Goal: Information Seeking & Learning: Learn about a topic

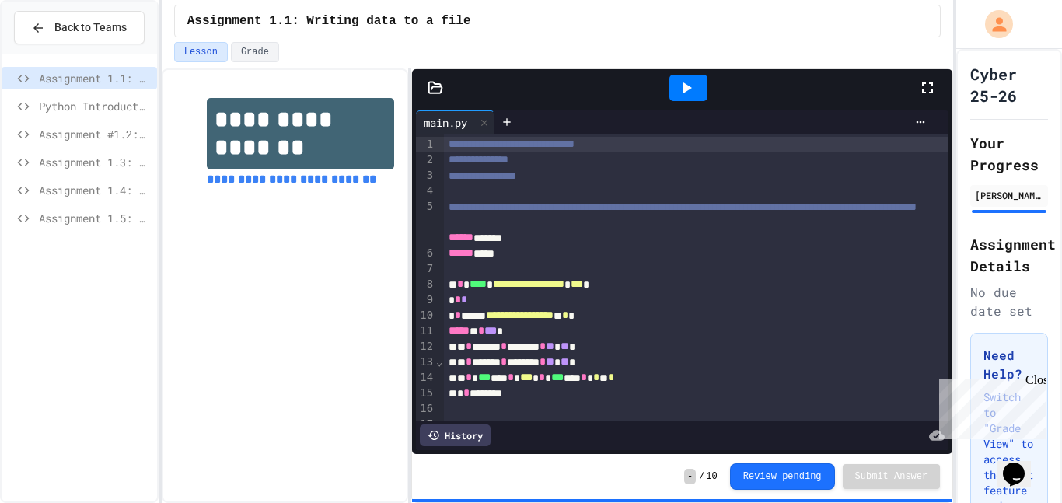
click at [81, 218] on span "Assignment 1.5: Blood Type Data" at bounding box center [95, 218] width 112 height 16
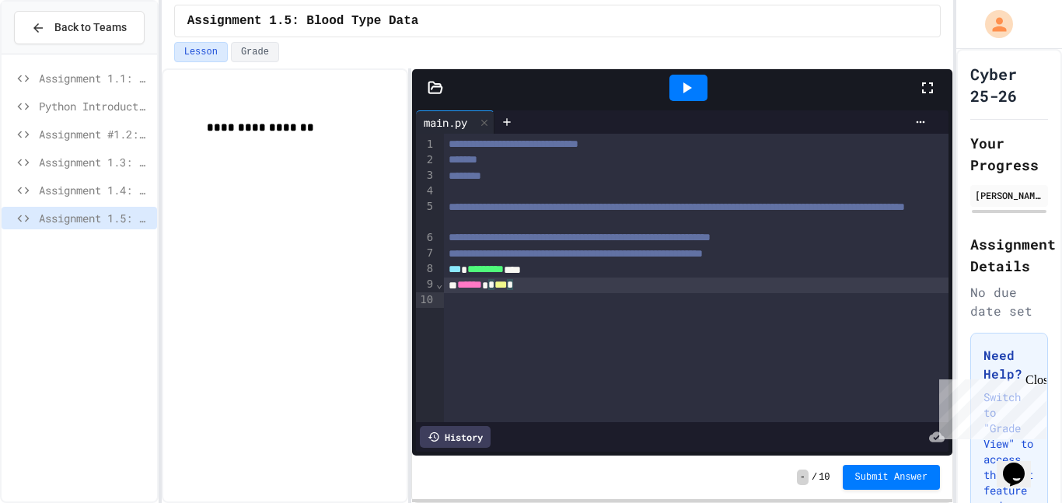
click at [522, 361] on div "**********" at bounding box center [697, 278] width 506 height 288
click at [54, 107] on span "Python Introduction" at bounding box center [95, 106] width 112 height 16
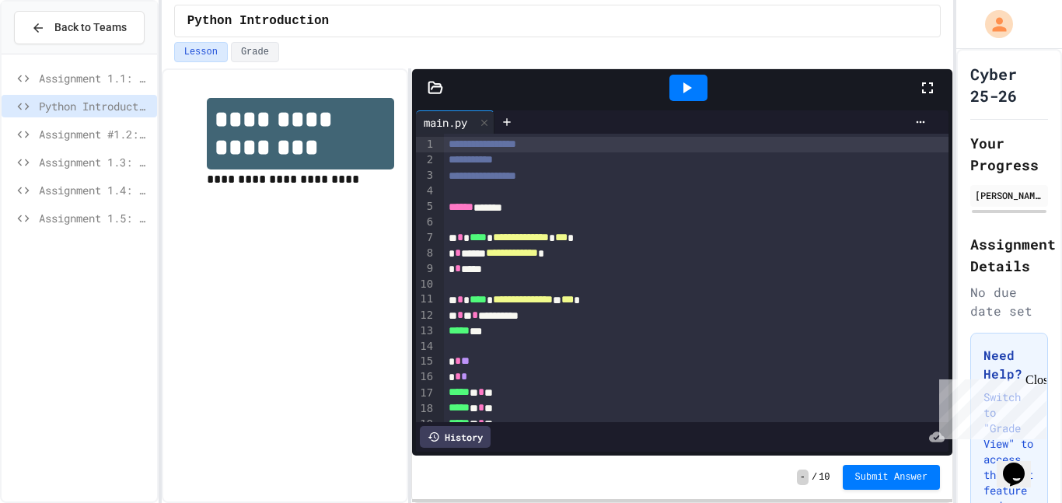
scroll to position [215, 0]
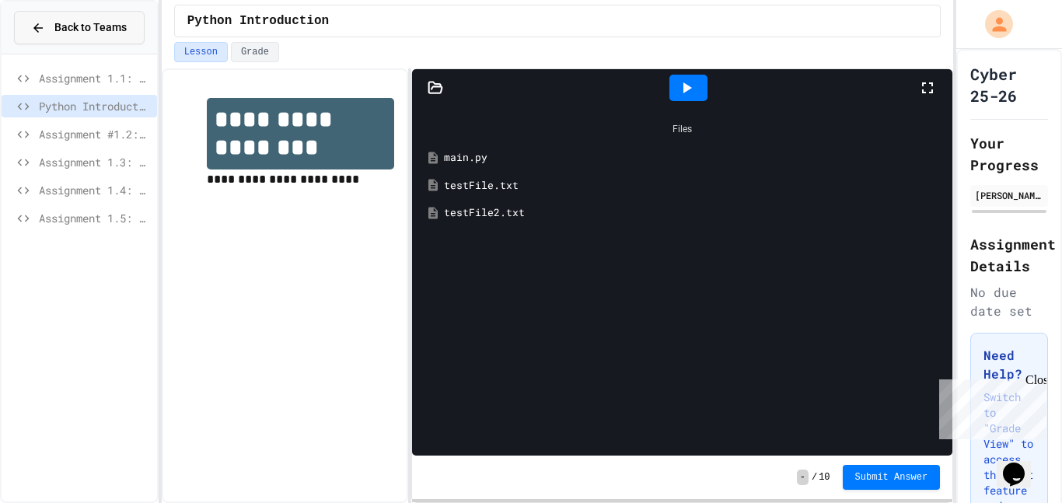
click at [127, 18] on button "Back to Teams" at bounding box center [79, 27] width 131 height 33
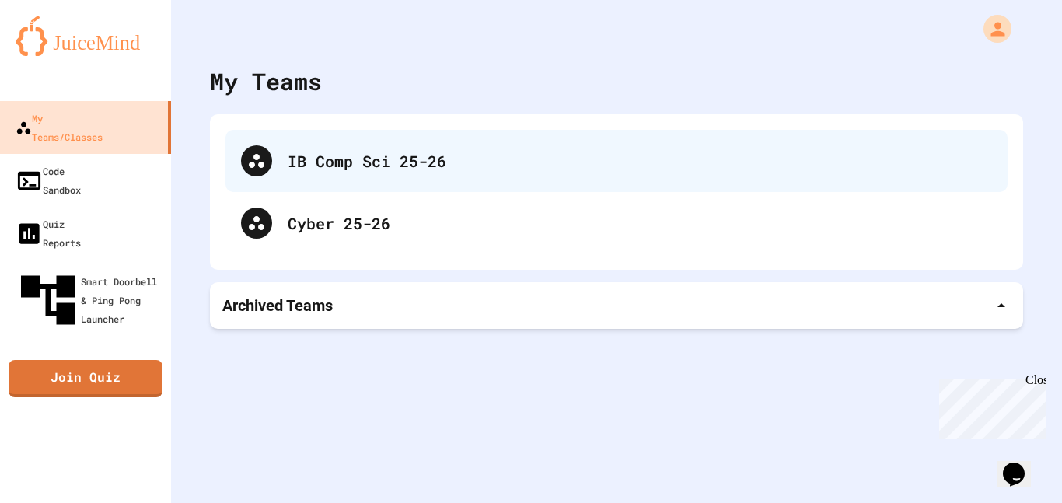
click at [297, 166] on div "IB Comp Sci 25-26" at bounding box center [640, 160] width 704 height 23
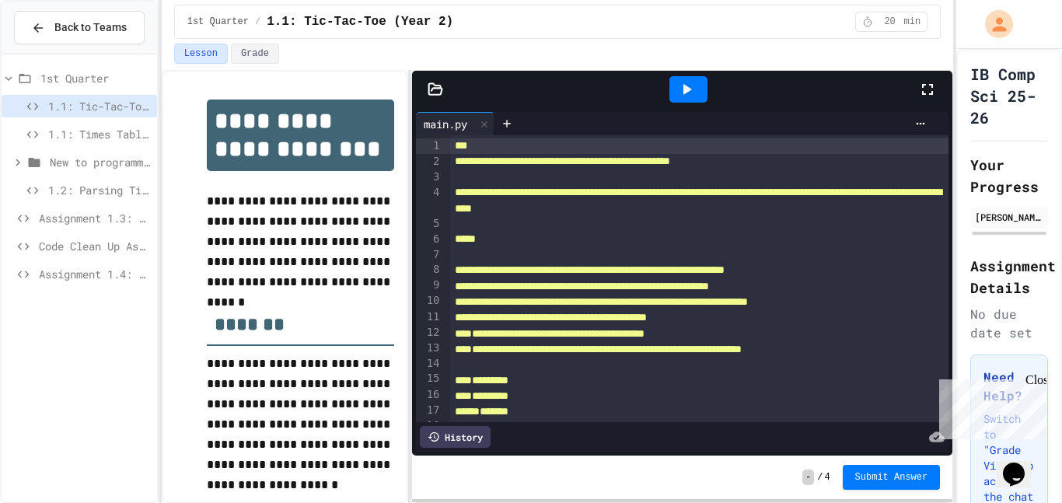
click at [115, 215] on span "Assignment 1.3: Longitude and Latitude Data" at bounding box center [95, 218] width 112 height 16
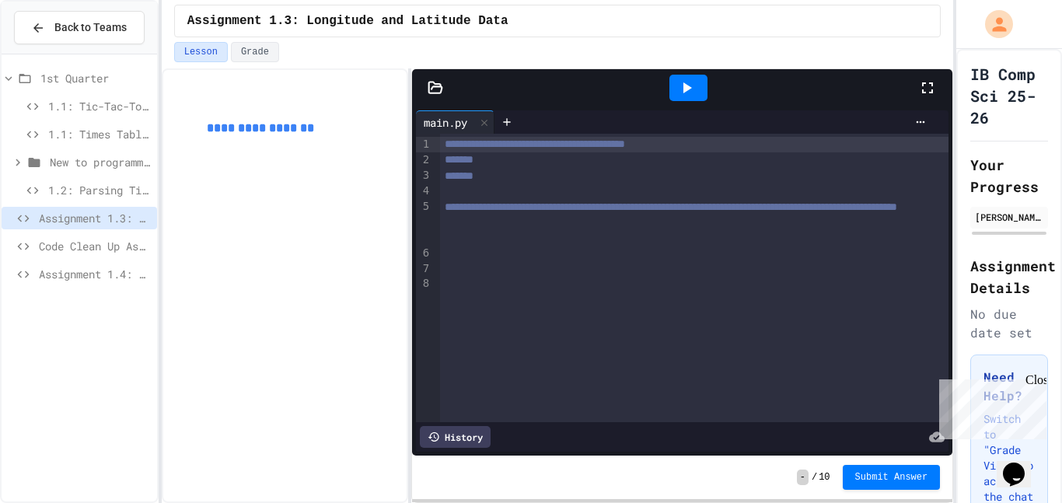
click at [77, 278] on span "Assignment 1.4: Reading and Parsing Data" at bounding box center [95, 274] width 112 height 16
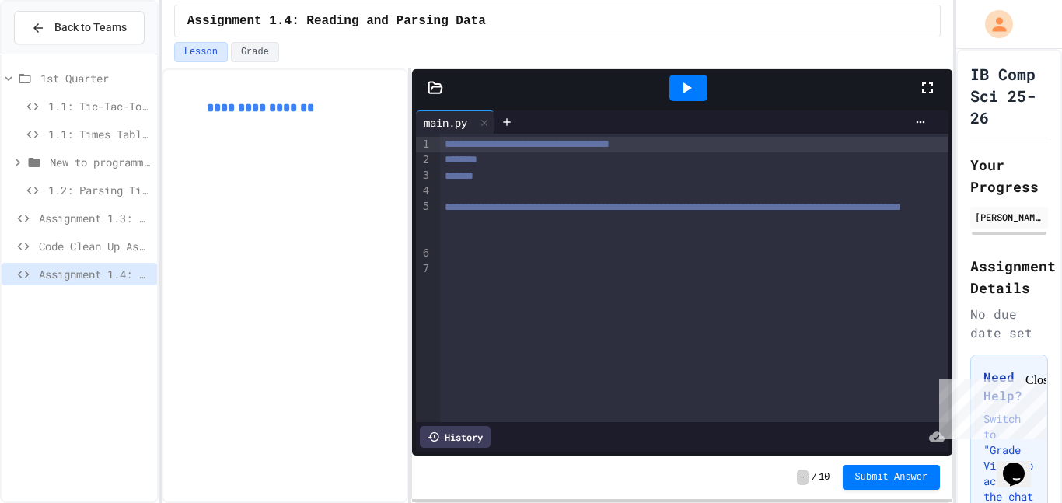
click at [79, 189] on span "1.2: Parsing Time Data" at bounding box center [99, 190] width 103 height 16
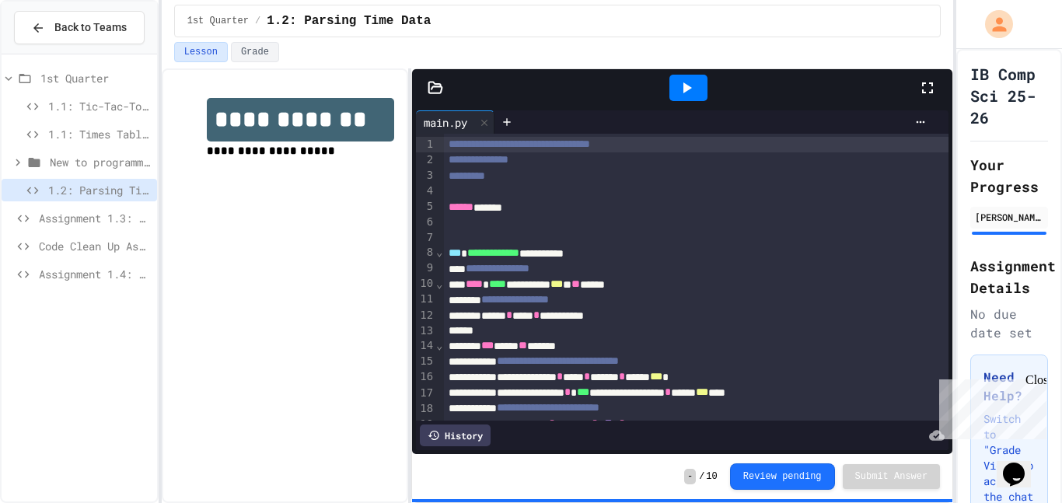
scroll to position [61, 0]
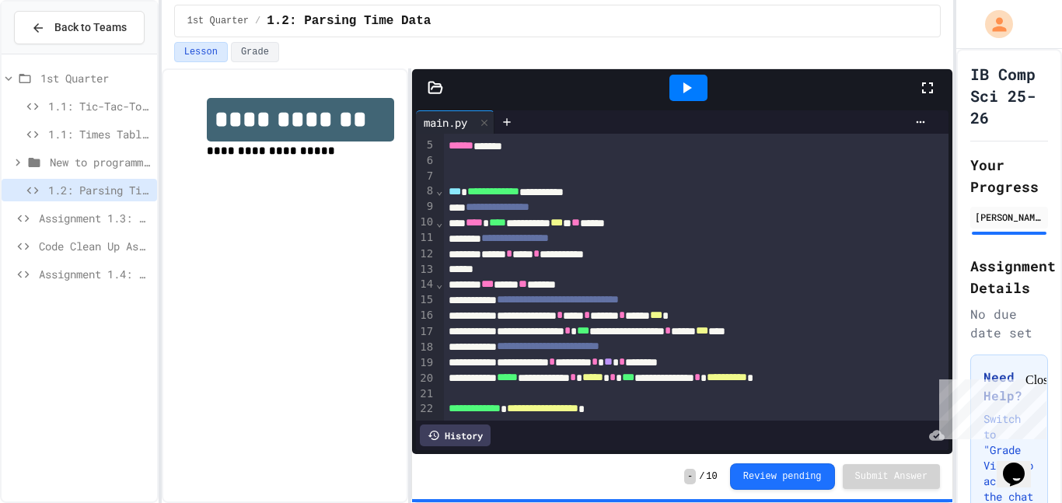
click at [109, 244] on span "Code Clean Up Assignment" at bounding box center [95, 246] width 112 height 16
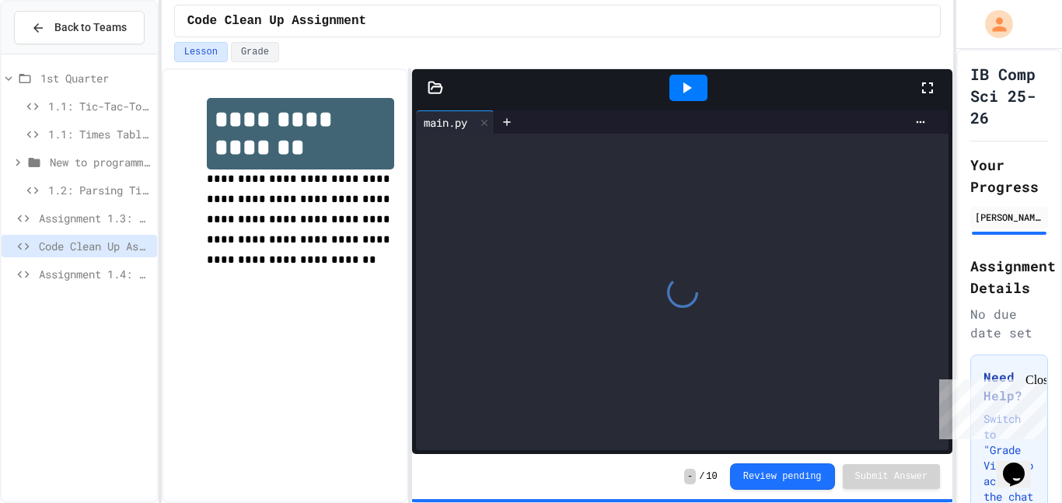
click at [107, 225] on span "Assignment 1.3: Longitude and Latitude Data" at bounding box center [95, 218] width 112 height 16
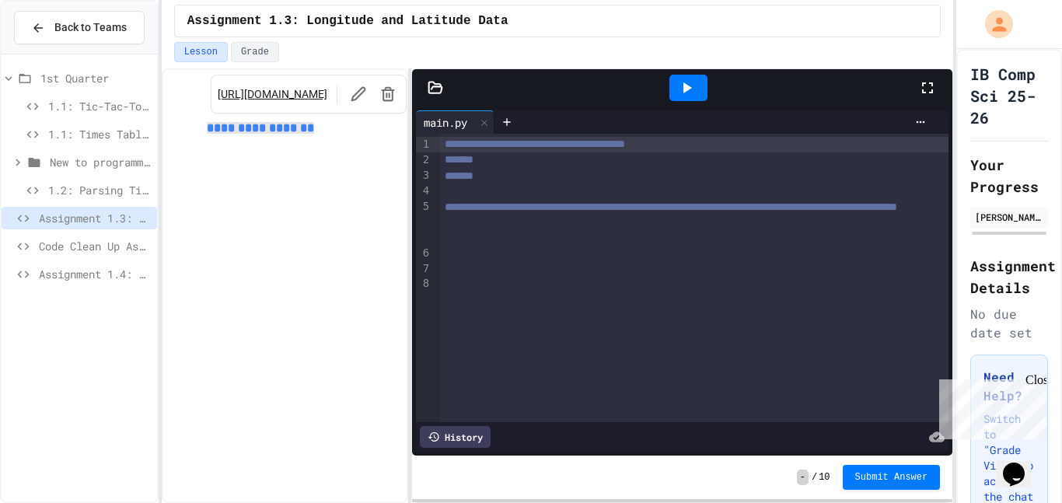
click at [112, 267] on span "Assignment 1.4: Reading and Parsing Data" at bounding box center [95, 274] width 112 height 16
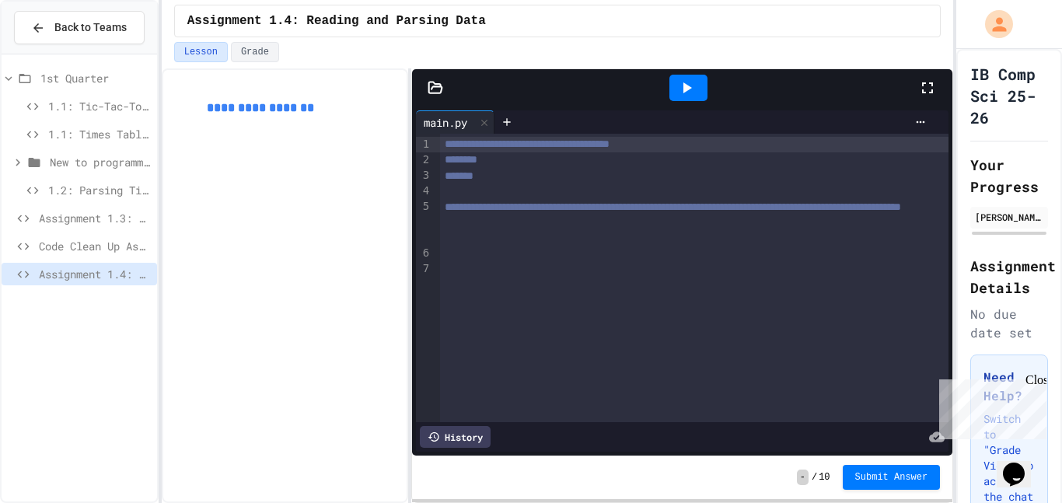
click at [107, 220] on span "Assignment 1.3: Longitude and Latitude Data" at bounding box center [95, 218] width 112 height 16
